Goal: Information Seeking & Learning: Learn about a topic

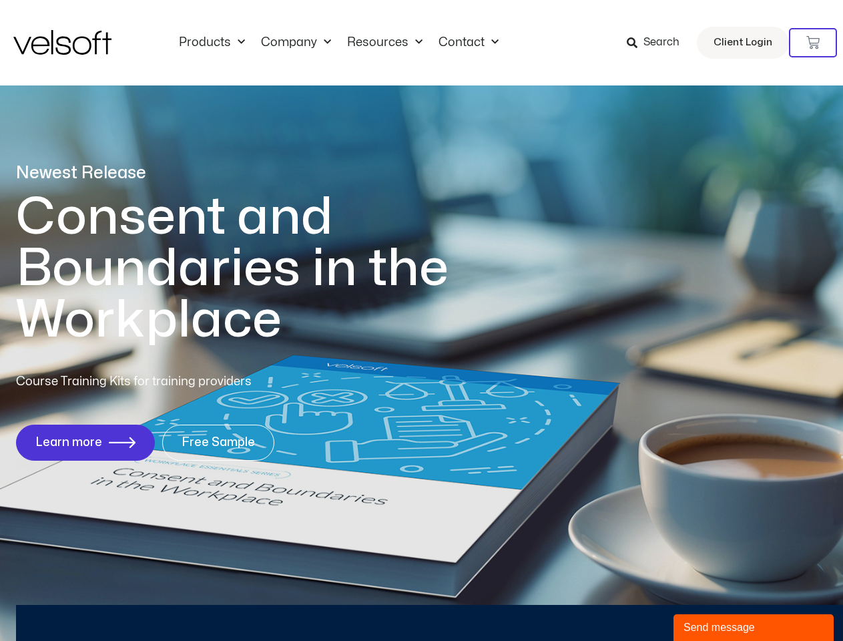
click at [421, 321] on h1 "Consent and Boundaries in the Workplace" at bounding box center [259, 269] width 487 height 154
click at [813, 43] on icon at bounding box center [813, 42] width 13 height 13
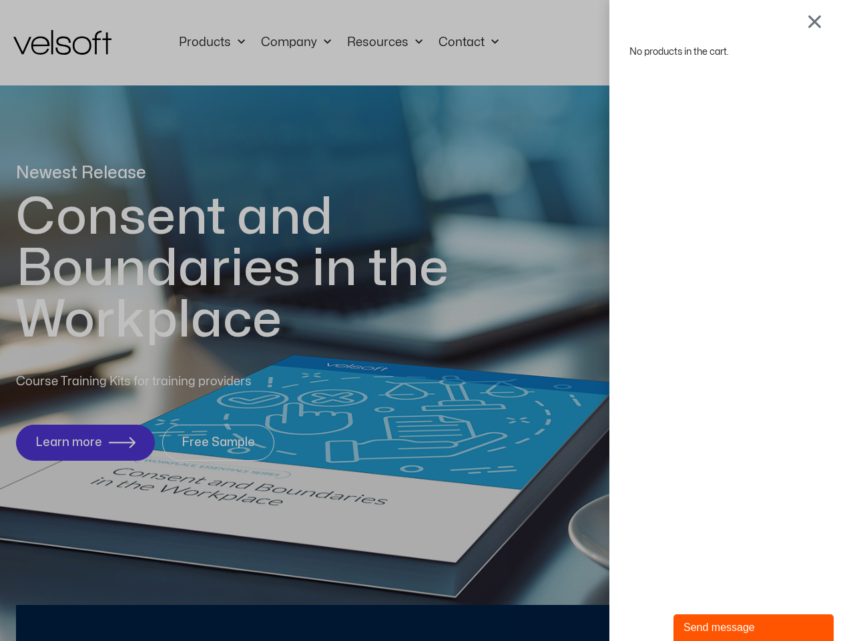
click at [754, 628] on div "Send message" at bounding box center [754, 628] width 140 height 16
